Goal: Task Accomplishment & Management: Use online tool/utility

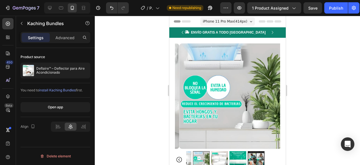
scroll to position [197, 0]
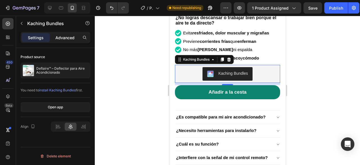
click at [64, 37] on p "Advanced" at bounding box center [64, 38] width 19 height 6
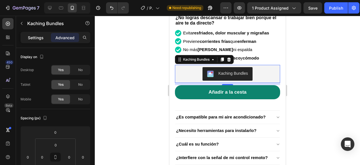
click at [33, 37] on p "Settings" at bounding box center [36, 38] width 16 height 6
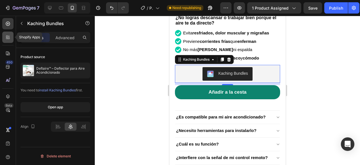
click at [11, 39] on div at bounding box center [7, 37] width 11 height 11
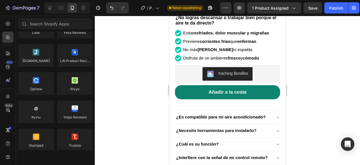
scroll to position [0, 0]
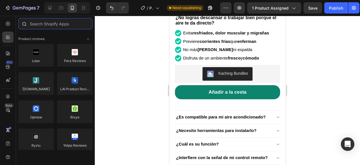
click at [59, 23] on input "text" at bounding box center [55, 23] width 74 height 11
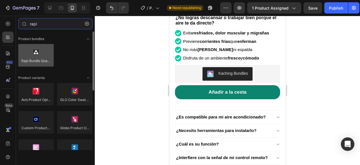
type input "rapi"
click at [33, 53] on div at bounding box center [35, 55] width 35 height 23
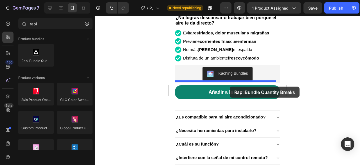
drag, startPoint x: 202, startPoint y: 71, endPoint x: 230, endPoint y: 86, distance: 31.3
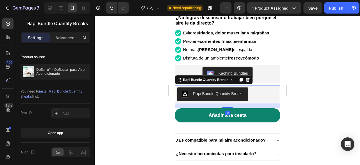
click at [225, 91] on div "Rapi Bundle Quantity Breaks" at bounding box center [218, 94] width 51 height 6
click at [258, 87] on div "Rapi Bundle Quantity Breaks" at bounding box center [227, 94] width 101 height 14
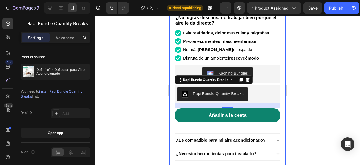
click at [332, 60] on div at bounding box center [227, 90] width 265 height 149
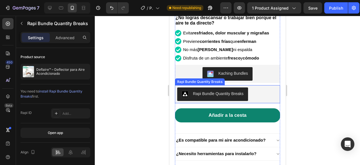
click at [239, 91] on div "Rapi Bundle Quantity Breaks" at bounding box center [218, 94] width 51 height 6
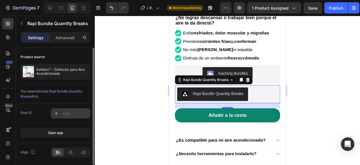
click at [57, 111] on icon at bounding box center [56, 113] width 5 height 5
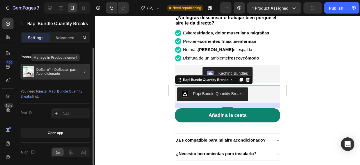
click at [48, 72] on p "Deflaire™ – Deflector para Aire Acondicionado" at bounding box center [62, 72] width 52 height 8
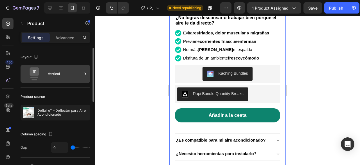
click at [73, 77] on div "Vertical" at bounding box center [65, 73] width 34 height 13
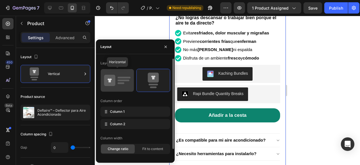
click at [118, 79] on icon at bounding box center [117, 80] width 26 height 16
type input "30"
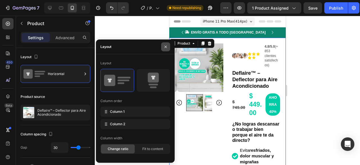
click at [166, 47] on icon "button" at bounding box center [166, 46] width 5 height 5
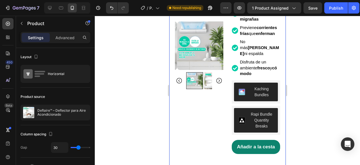
scroll to position [141, 0]
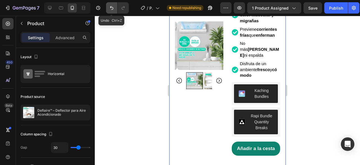
click at [109, 8] on icon "Undo/Redo" at bounding box center [112, 8] width 6 height 6
type input "0"
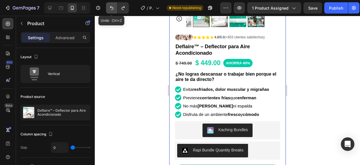
click at [109, 8] on icon "Undo/Redo" at bounding box center [112, 8] width 6 height 6
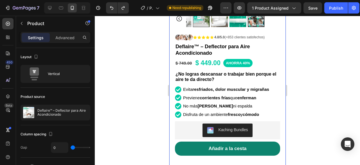
click at [313, 84] on div at bounding box center [227, 90] width 265 height 149
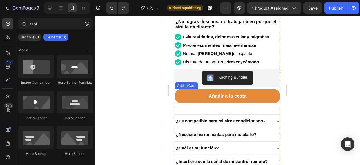
scroll to position [197, 0]
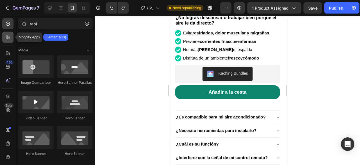
click at [8, 40] on icon at bounding box center [8, 37] width 6 height 6
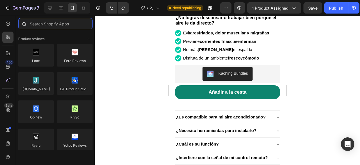
click at [44, 23] on input "text" at bounding box center [55, 23] width 74 height 11
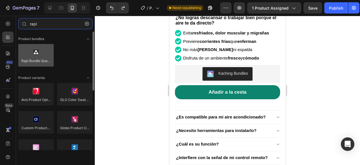
type input "rapi"
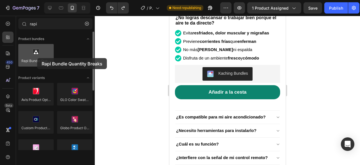
click at [37, 58] on div at bounding box center [35, 55] width 35 height 23
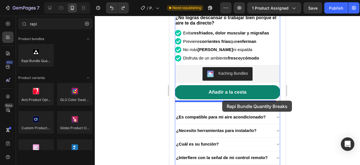
drag, startPoint x: 206, startPoint y: 74, endPoint x: 222, endPoint y: 100, distance: 31.0
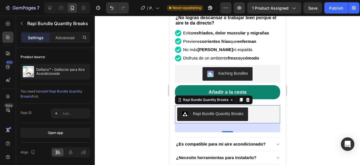
click at [324, 105] on div at bounding box center [227, 90] width 265 height 149
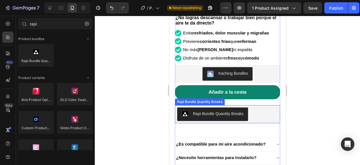
click at [238, 111] on div "Rapi Bundle Quantity Breaks" at bounding box center [218, 114] width 51 height 6
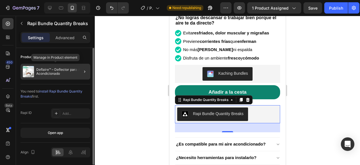
click at [51, 72] on p "Deflaire™ – Deflector para Aire Acondicionado" at bounding box center [62, 72] width 52 height 8
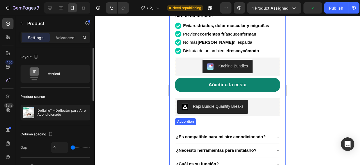
scroll to position [253, 0]
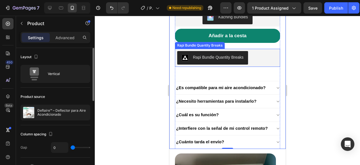
click at [266, 51] on div "Rapi Bundle Quantity Breaks" at bounding box center [227, 58] width 101 height 14
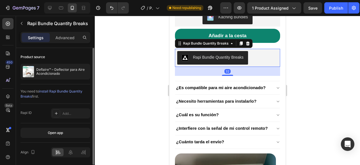
click at [312, 58] on div at bounding box center [227, 90] width 265 height 149
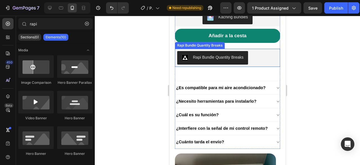
click at [260, 51] on div "Rapi Bundle Quantity Breaks" at bounding box center [227, 58] width 101 height 14
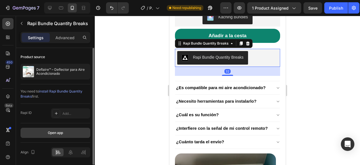
scroll to position [19, 0]
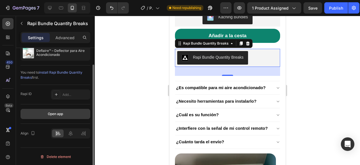
click at [56, 116] on button "Open app" at bounding box center [56, 114] width 70 height 10
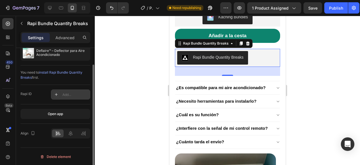
click at [60, 93] on div at bounding box center [56, 94] width 8 height 8
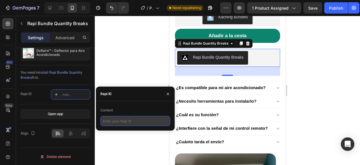
click at [130, 119] on input "text" at bounding box center [135, 121] width 70 height 10
paste input "Bundle 1"
type input "Bundle 1"
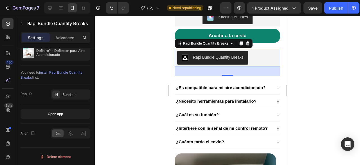
click at [129, 61] on div at bounding box center [227, 90] width 265 height 149
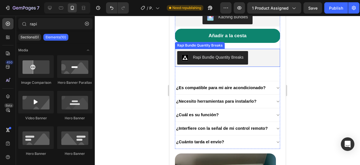
click at [256, 54] on div "Rapi Bundle Quantity Breaks" at bounding box center [227, 58] width 101 height 14
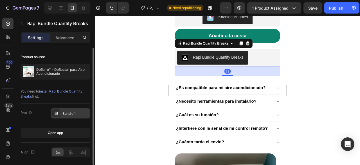
click at [68, 112] on div "Bundle 1" at bounding box center [75, 113] width 26 height 5
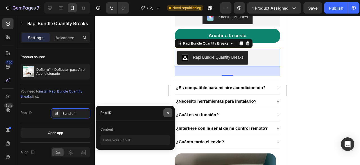
click at [168, 113] on icon "button" at bounding box center [168, 112] width 2 height 2
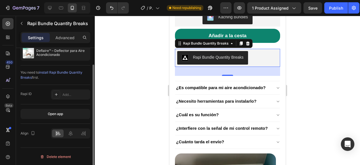
scroll to position [0, 0]
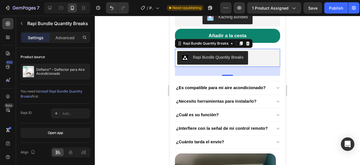
click at [233, 54] on div "Rapi Bundle Quantity Breaks" at bounding box center [218, 57] width 51 height 6
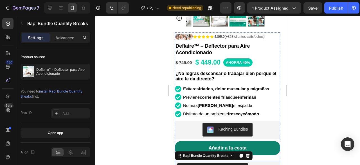
scroll to position [141, 0]
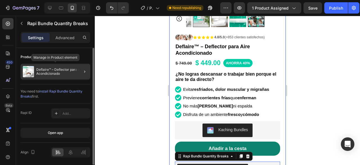
click at [68, 72] on p "Deflaire™ – Deflector para Aire Acondicionado" at bounding box center [62, 72] width 52 height 8
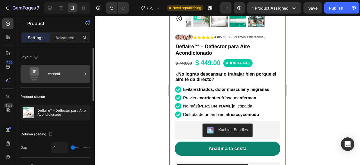
click at [88, 73] on icon at bounding box center [85, 74] width 6 height 6
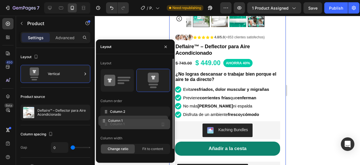
drag, startPoint x: 106, startPoint y: 112, endPoint x: 104, endPoint y: 121, distance: 9.8
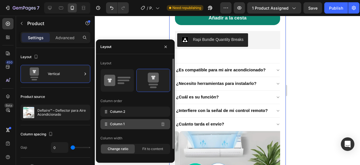
scroll to position [369, 0]
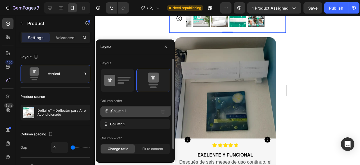
drag, startPoint x: 104, startPoint y: 123, endPoint x: 104, endPoint y: 110, distance: 13.2
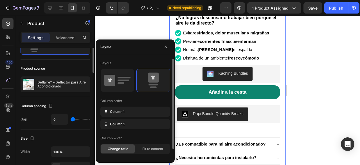
scroll to position [0, 0]
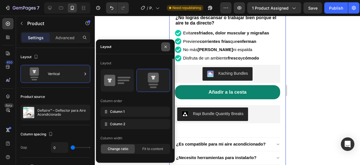
click at [167, 47] on icon "button" at bounding box center [166, 46] width 5 height 5
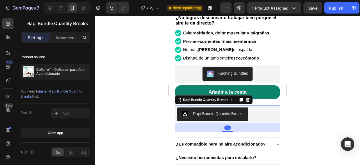
click at [251, 107] on div "Rapi Bundle Quantity Breaks" at bounding box center [227, 114] width 101 height 14
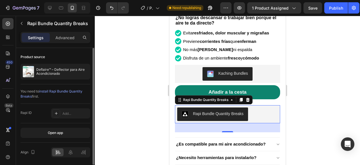
scroll to position [19, 0]
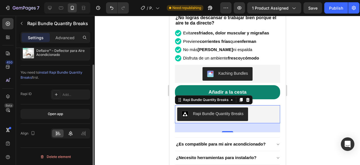
click at [70, 134] on icon at bounding box center [71, 133] width 6 height 6
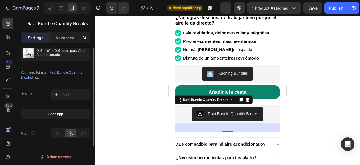
scroll to position [0, 0]
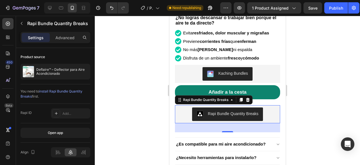
click at [312, 102] on div at bounding box center [227, 90] width 265 height 149
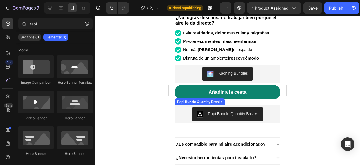
click at [252, 111] on div "Rapi Bundle Quantity Breaks" at bounding box center [233, 114] width 51 height 6
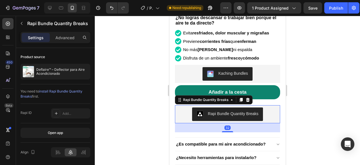
click at [252, 111] on div "Rapi Bundle Quantity Breaks" at bounding box center [233, 114] width 51 height 6
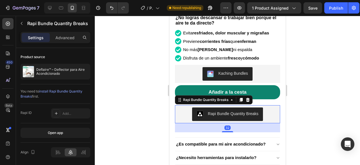
click at [252, 111] on div "Rapi Bundle Quantity Breaks" at bounding box center [233, 114] width 51 height 6
click at [8, 41] on div at bounding box center [7, 37] width 11 height 11
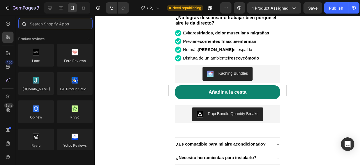
click at [47, 21] on input "text" at bounding box center [55, 23] width 74 height 11
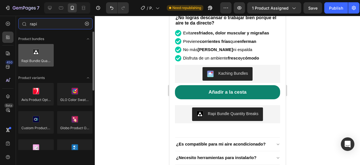
type input "rapi"
click at [42, 63] on div at bounding box center [35, 55] width 35 height 23
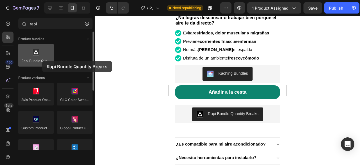
click at [42, 61] on div at bounding box center [35, 55] width 35 height 23
click at [42, 58] on div at bounding box center [35, 55] width 35 height 23
drag, startPoint x: 42, startPoint y: 58, endPoint x: 37, endPoint y: 57, distance: 5.6
click at [37, 57] on div at bounding box center [35, 55] width 35 height 23
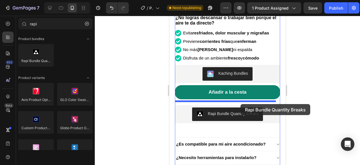
drag, startPoint x: 206, startPoint y: 72, endPoint x: 240, endPoint y: 104, distance: 46.8
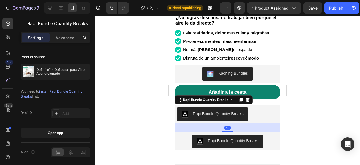
click at [270, 113] on div "Rapi Bundle Quantity Breaks" at bounding box center [227, 114] width 101 height 14
click at [249, 97] on icon at bounding box center [247, 99] width 5 height 5
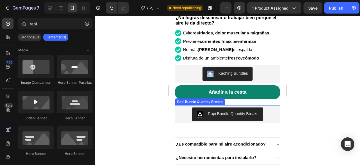
click at [265, 113] on div "Rapi Bundle Quantity Breaks" at bounding box center [227, 114] width 101 height 14
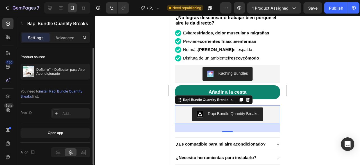
click at [65, 91] on span "install Rapi Bundle Quantity Breaks" at bounding box center [52, 93] width 62 height 9
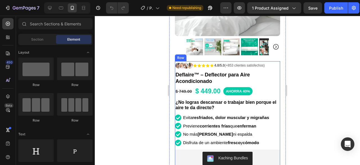
scroll to position [197, 0]
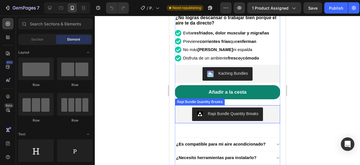
click at [270, 107] on div "Rapi Bundle Quantity Breaks" at bounding box center [227, 114] width 101 height 14
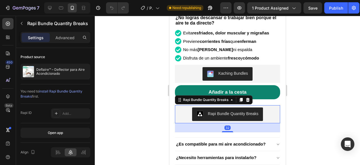
drag, startPoint x: 247, startPoint y: 97, endPoint x: 252, endPoint y: 100, distance: 5.8
click at [248, 98] on icon at bounding box center [248, 100] width 4 height 4
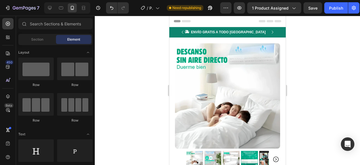
scroll to position [0, 0]
